Goal: Task Accomplishment & Management: Manage account settings

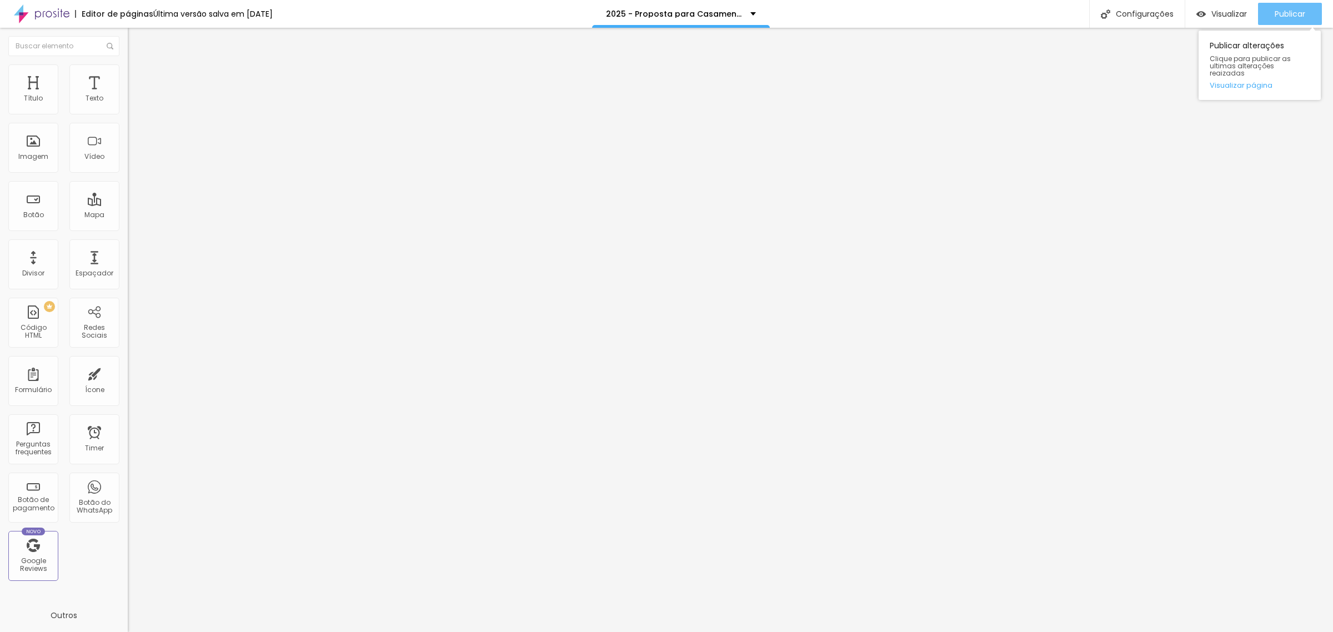
click at [1294, 9] on span "Publicar" at bounding box center [1289, 13] width 31 height 9
click at [1292, 17] on span "Publicar" at bounding box center [1289, 13] width 31 height 9
click at [1283, 12] on span "Publicar" at bounding box center [1289, 13] width 31 height 9
click at [765, 17] on div "2025 - Proposta para Casamentos" at bounding box center [676, 14] width 178 height 28
click at [134, 104] on input "[DATE] 05:00" at bounding box center [160, 98] width 52 height 11
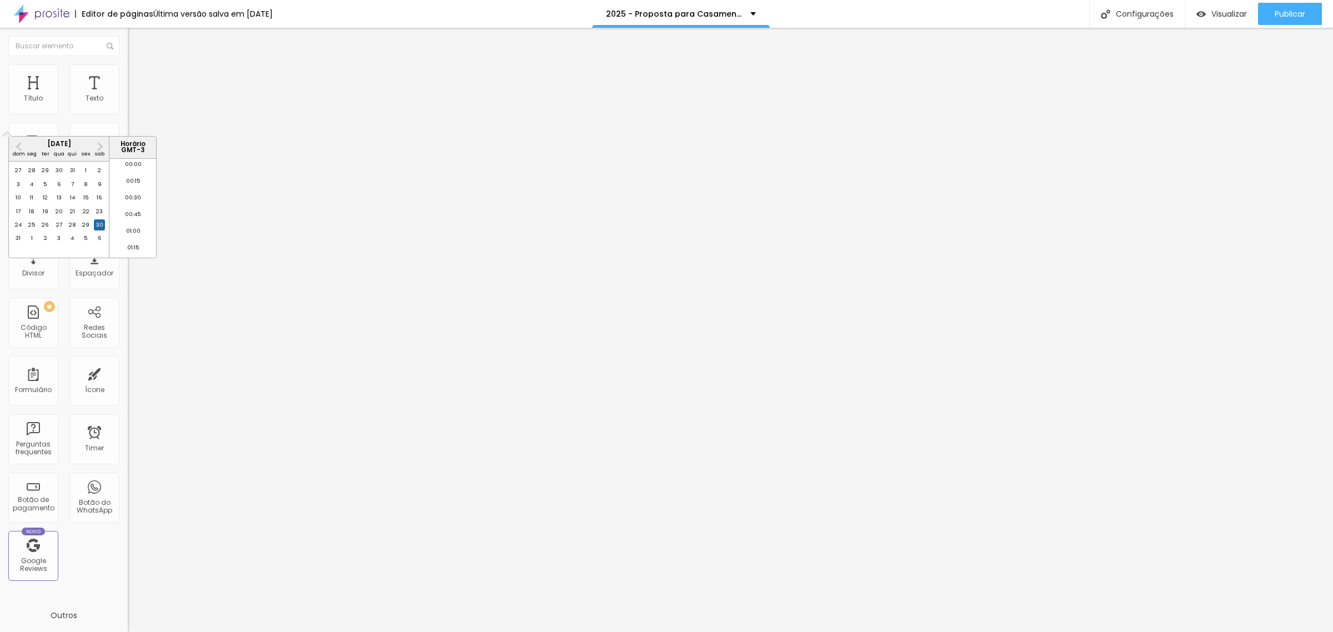
scroll to position [292, 0]
click at [93, 143] on button "Next Month" at bounding box center [100, 147] width 18 height 18
click at [58, 203] on div "15" at bounding box center [58, 197] width 11 height 11
click at [44, 176] on div "30" at bounding box center [45, 170] width 11 height 11
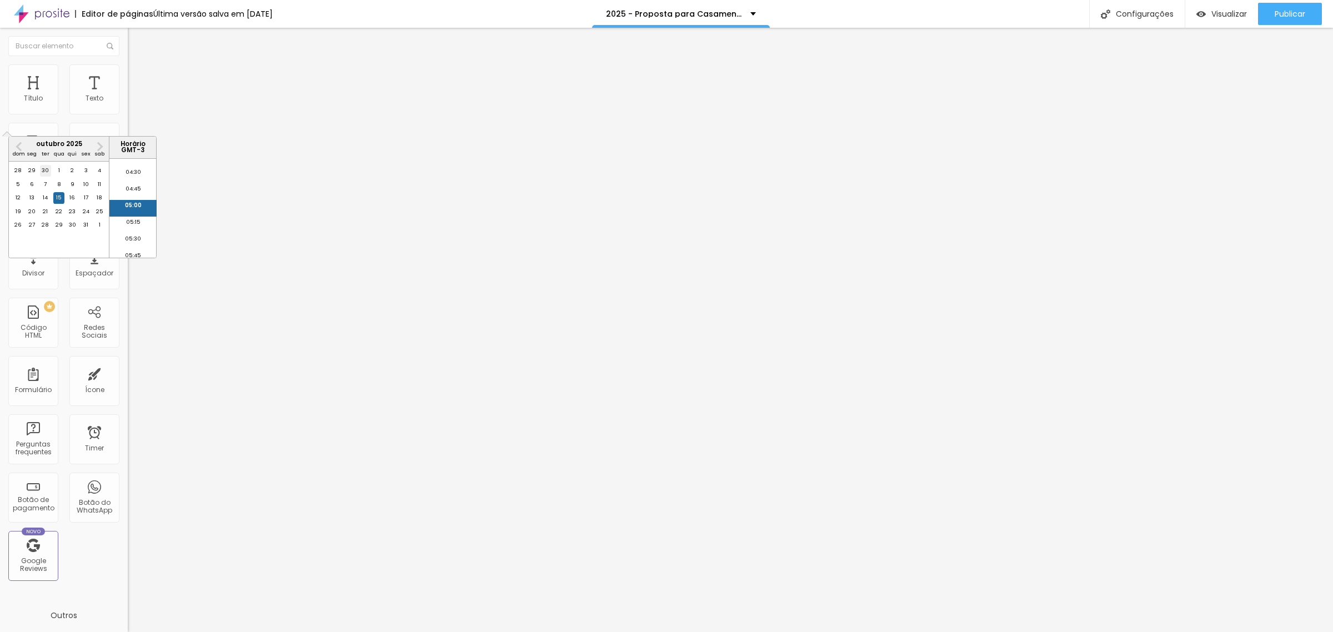
type input "[DATE] 05:00"
click at [1289, 14] on span "Publicar" at bounding box center [1289, 13] width 31 height 9
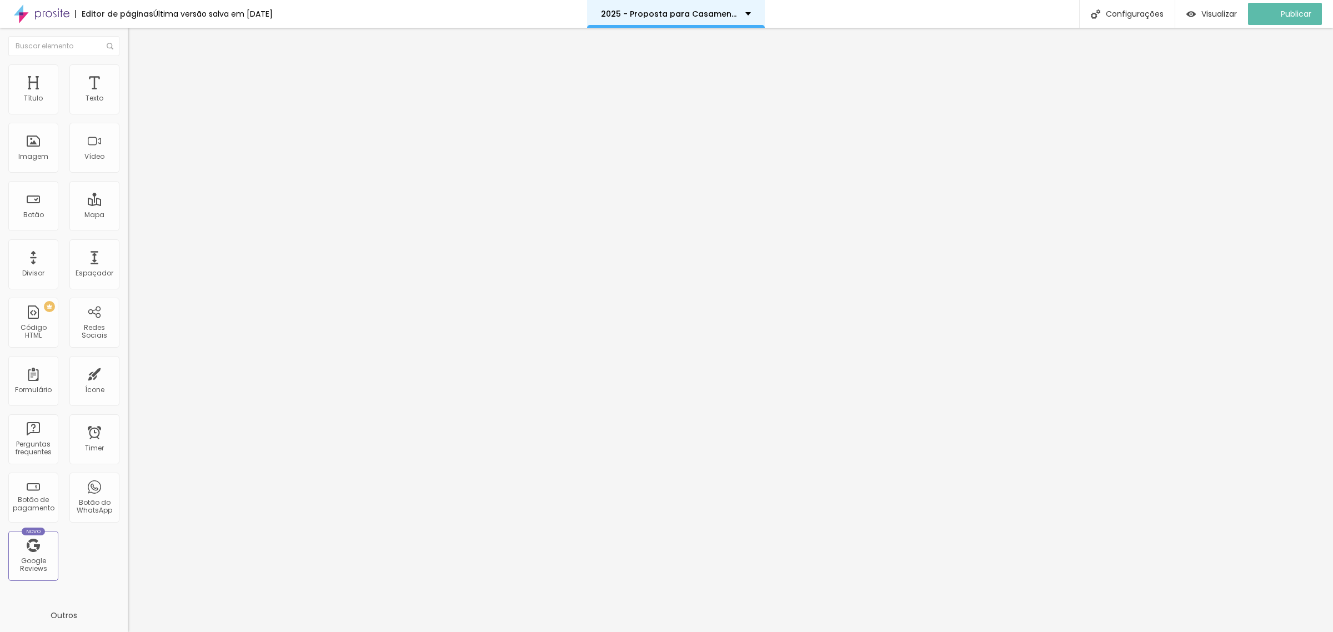
click at [737, 15] on p "2025 - Proposta para Casamentos" at bounding box center [669, 14] width 136 height 8
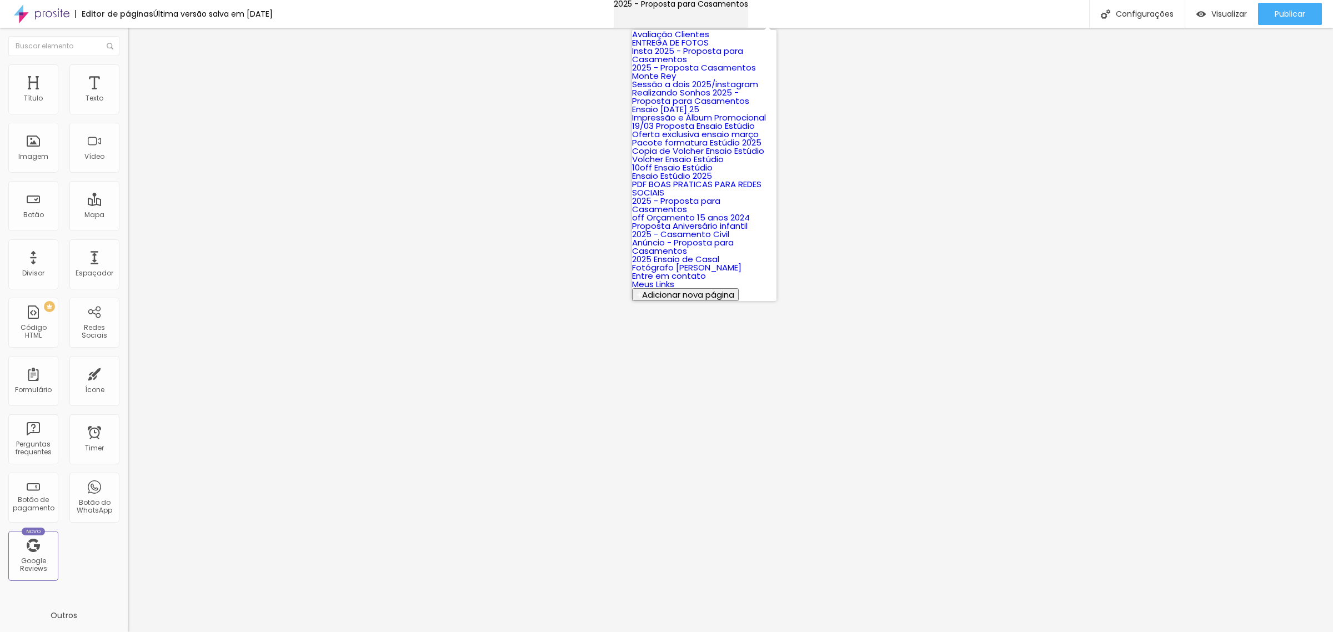
click at [741, 8] on p "2025 - Proposta para Casamentos" at bounding box center [681, 4] width 134 height 8
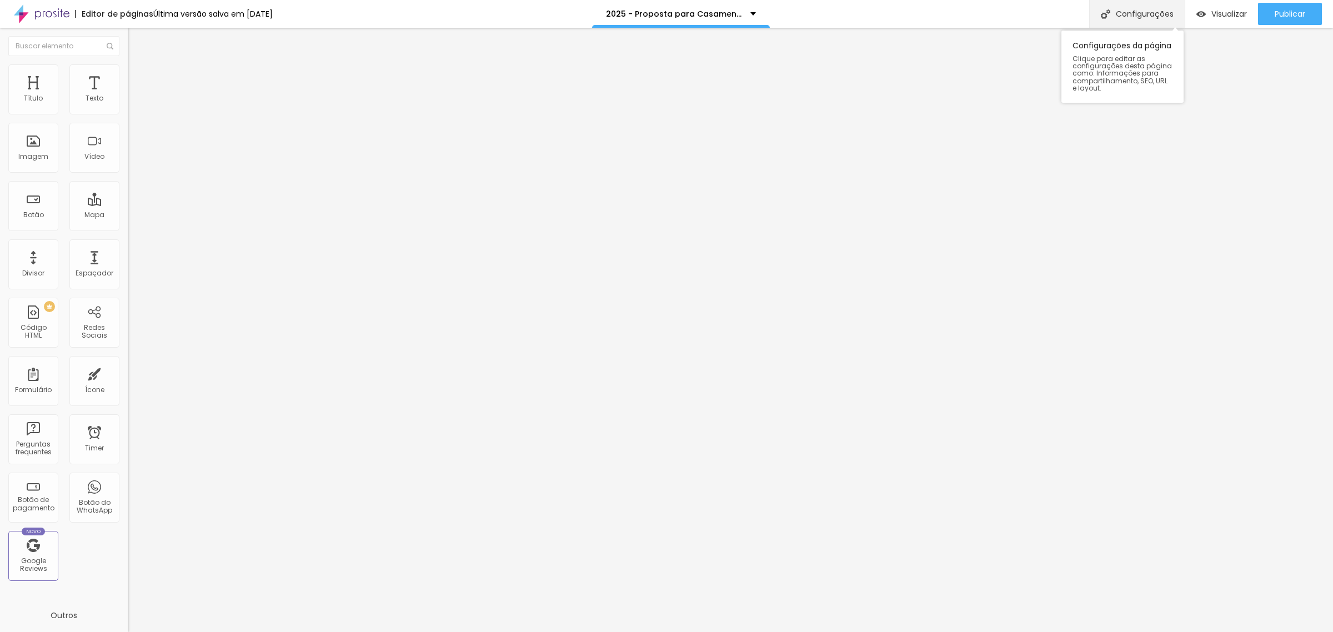
click at [1128, 12] on div "Configurações" at bounding box center [1136, 14] width 95 height 28
click at [1117, 8] on font "Configurações" at bounding box center [1144, 13] width 58 height 11
